Goal: Task Accomplishment & Management: Use online tool/utility

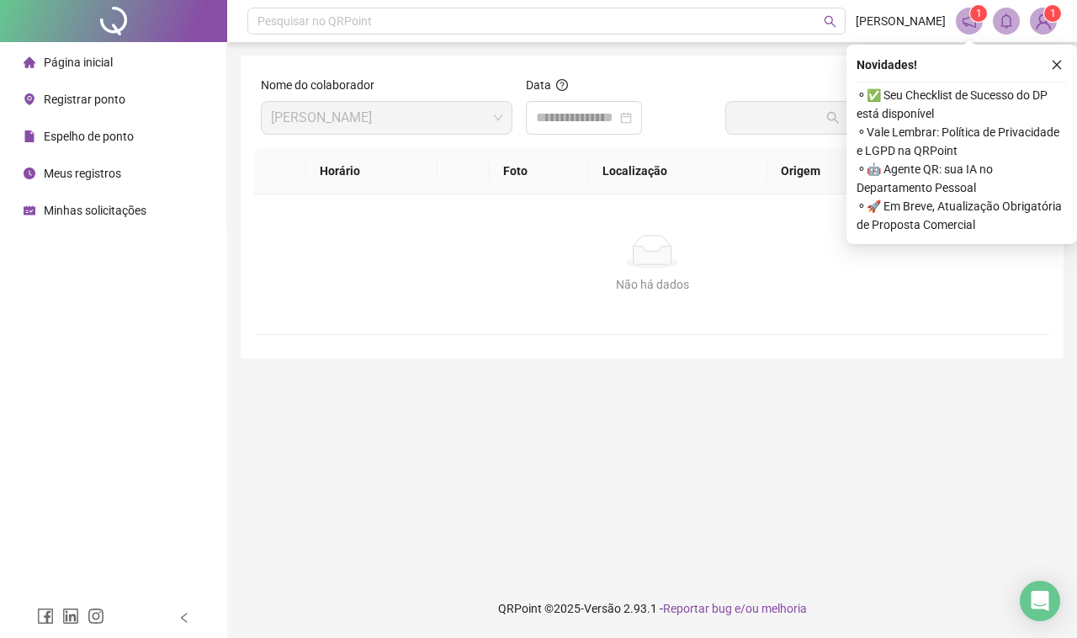
click at [552, 139] on div "Data" at bounding box center [618, 112] width 199 height 72
click at [572, 118] on input at bounding box center [576, 118] width 81 height 20
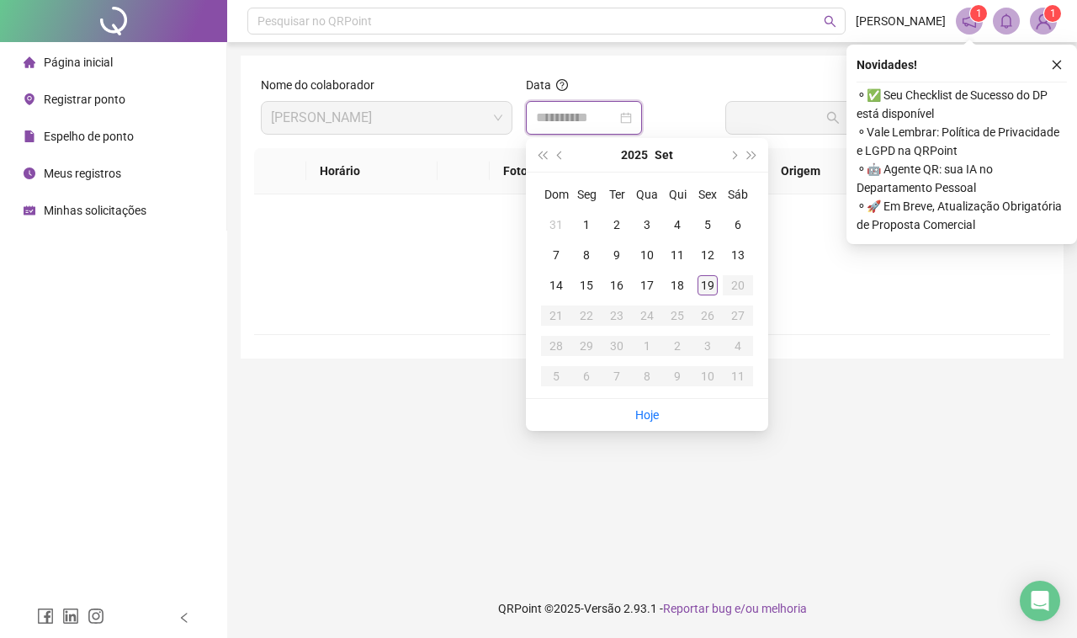
type input "**********"
click at [715, 289] on div "19" at bounding box center [707, 285] width 20 height 20
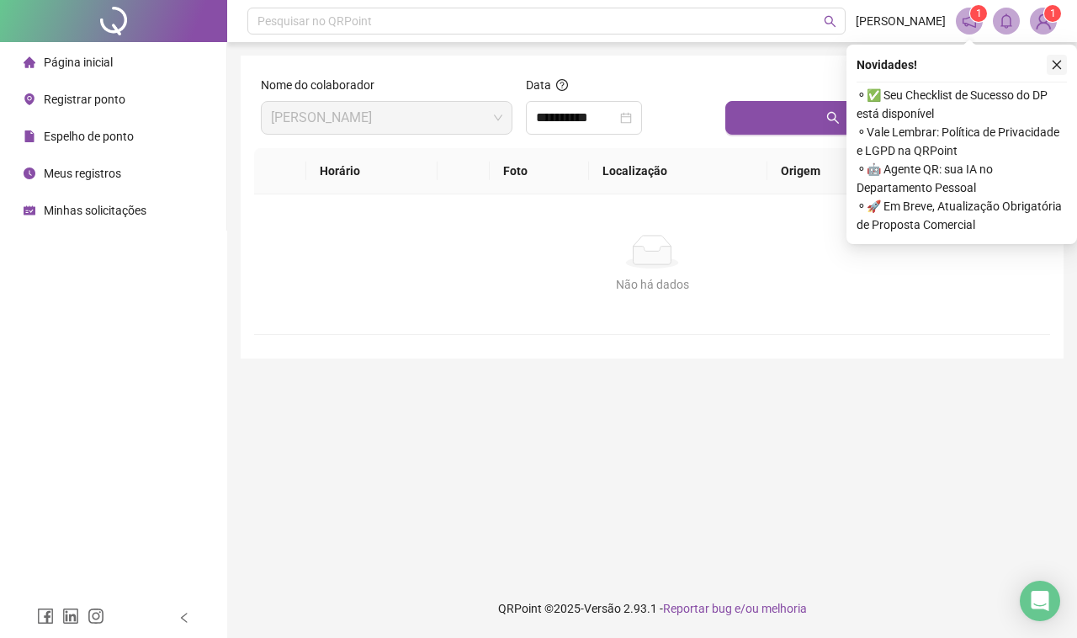
click at [1056, 65] on icon "close" at bounding box center [1056, 65] width 9 height 9
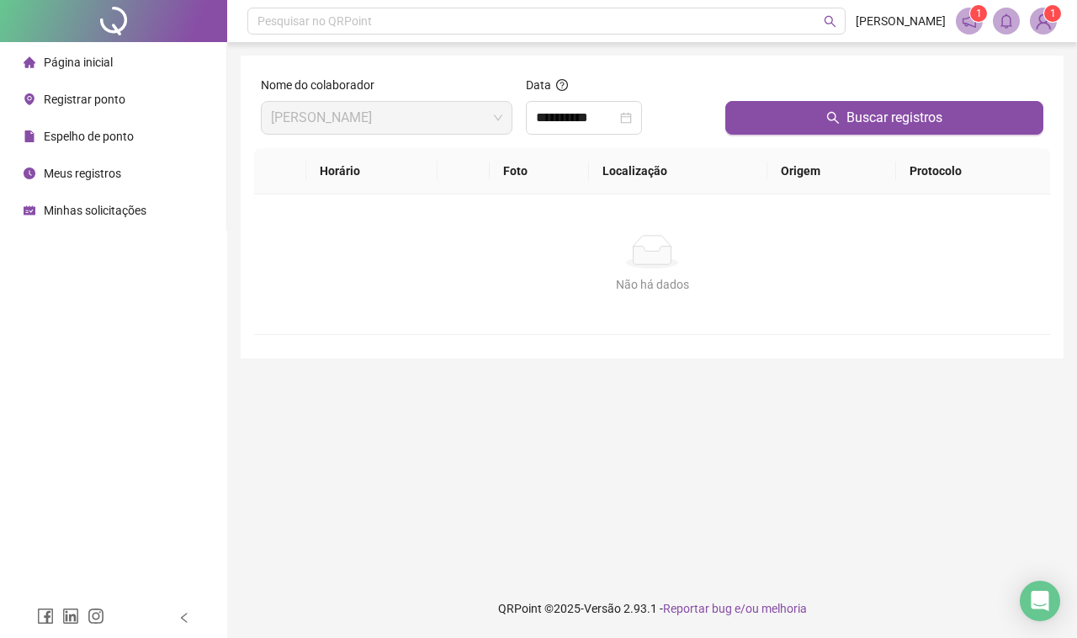
click at [119, 103] on span "Registrar ponto" at bounding box center [85, 99] width 82 height 13
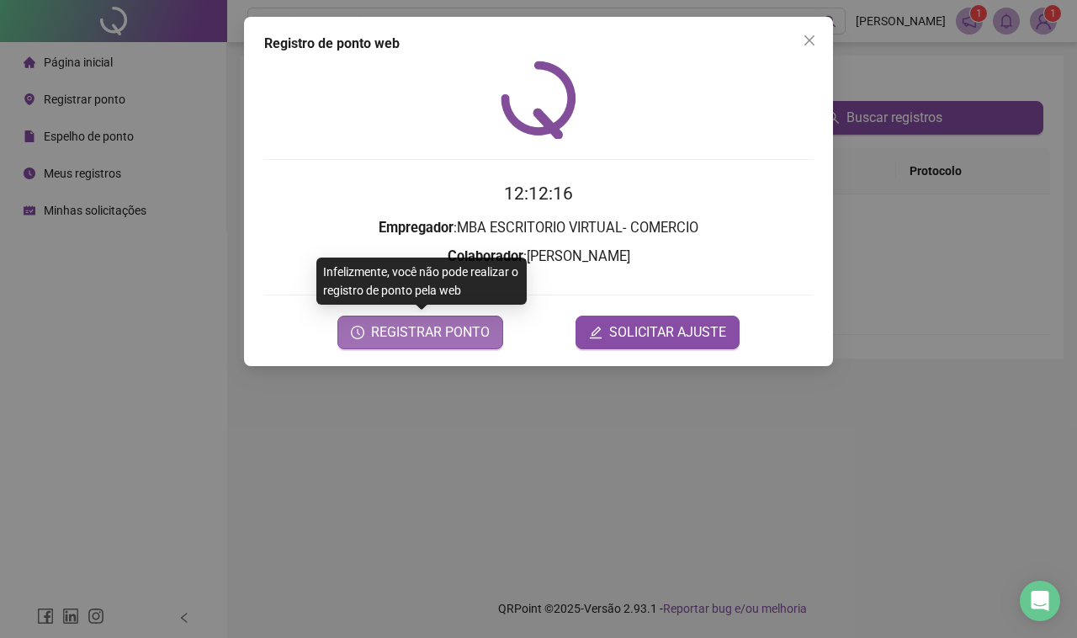
click at [430, 326] on span "REGISTRAR PONTO" at bounding box center [430, 332] width 119 height 20
